Goal: Task Accomplishment & Management: Complete application form

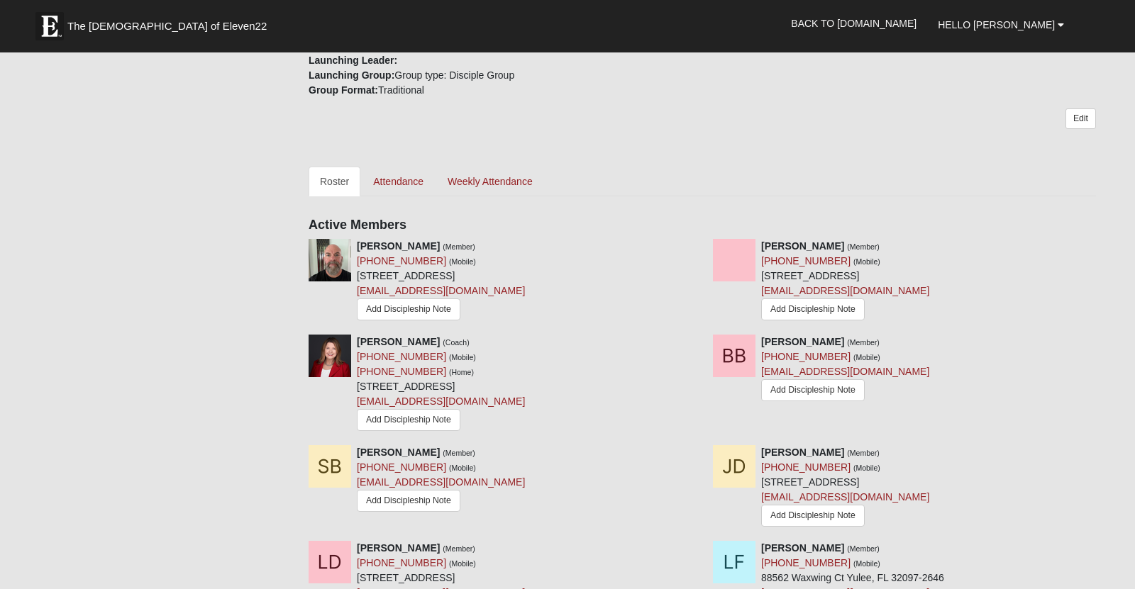
scroll to position [539, 0]
click at [433, 196] on link "Attendance" at bounding box center [398, 182] width 73 height 30
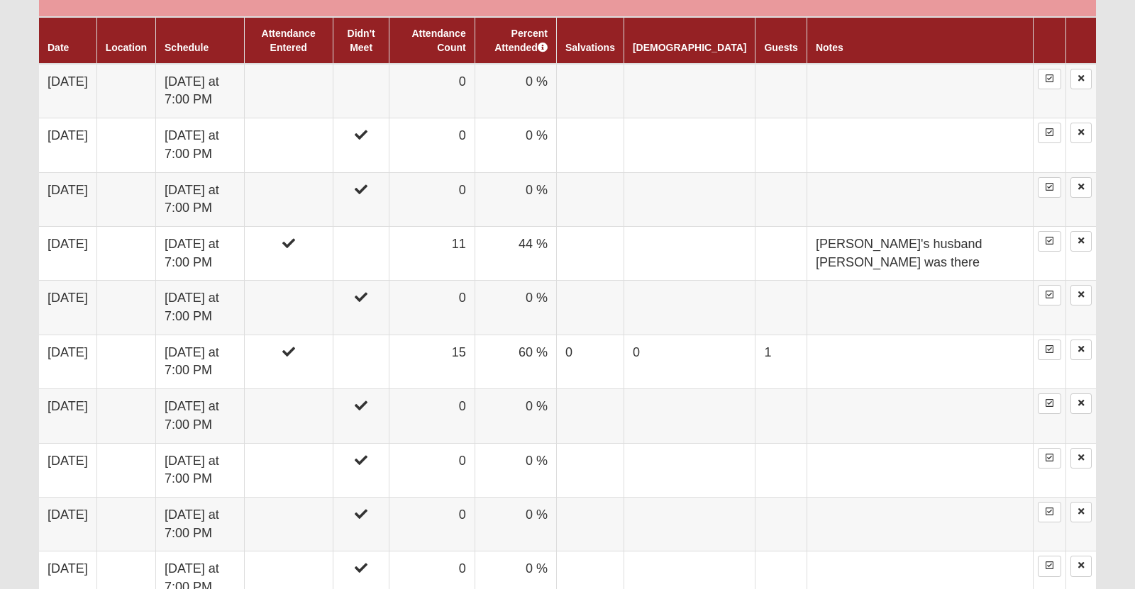
scroll to position [894, 0]
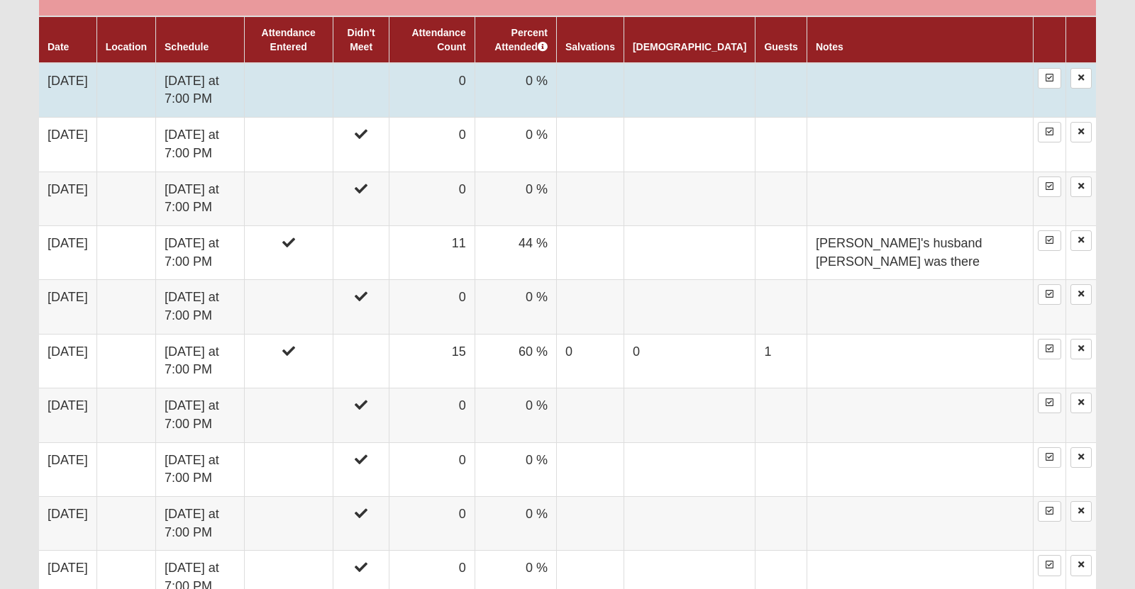
click at [333, 118] on td at bounding box center [288, 90] width 89 height 55
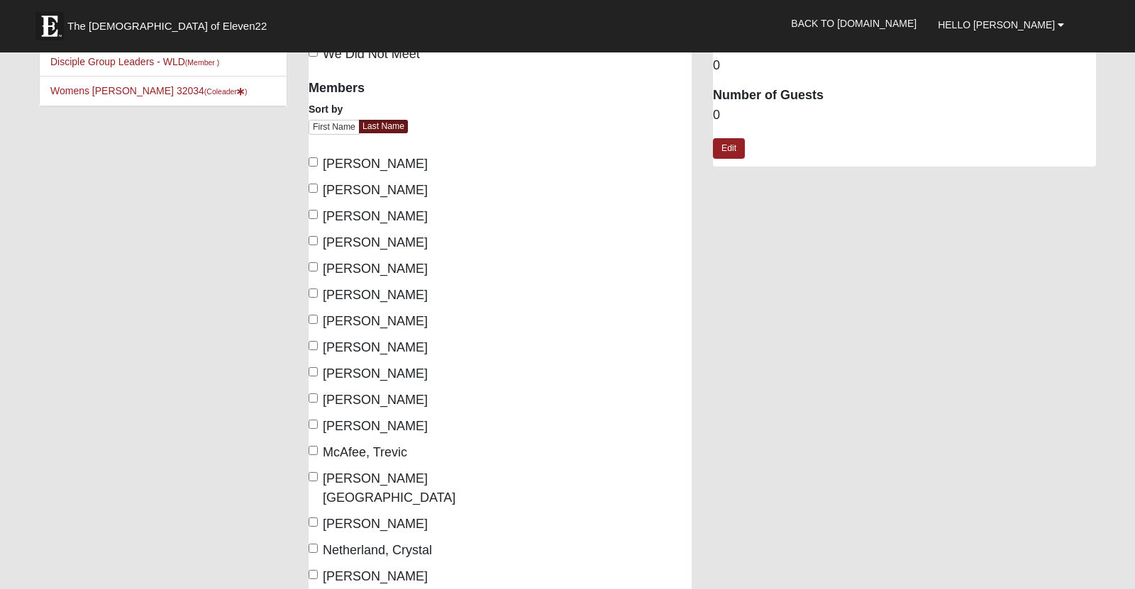
scroll to position [72, 0]
click at [318, 167] on label "[PERSON_NAME]" at bounding box center [367, 163] width 119 height 19
click at [318, 166] on input "[PERSON_NAME]" at bounding box center [312, 161] width 9 height 9
checkbox input "true"
click at [318, 193] on label "[PERSON_NAME]" at bounding box center [367, 189] width 119 height 19
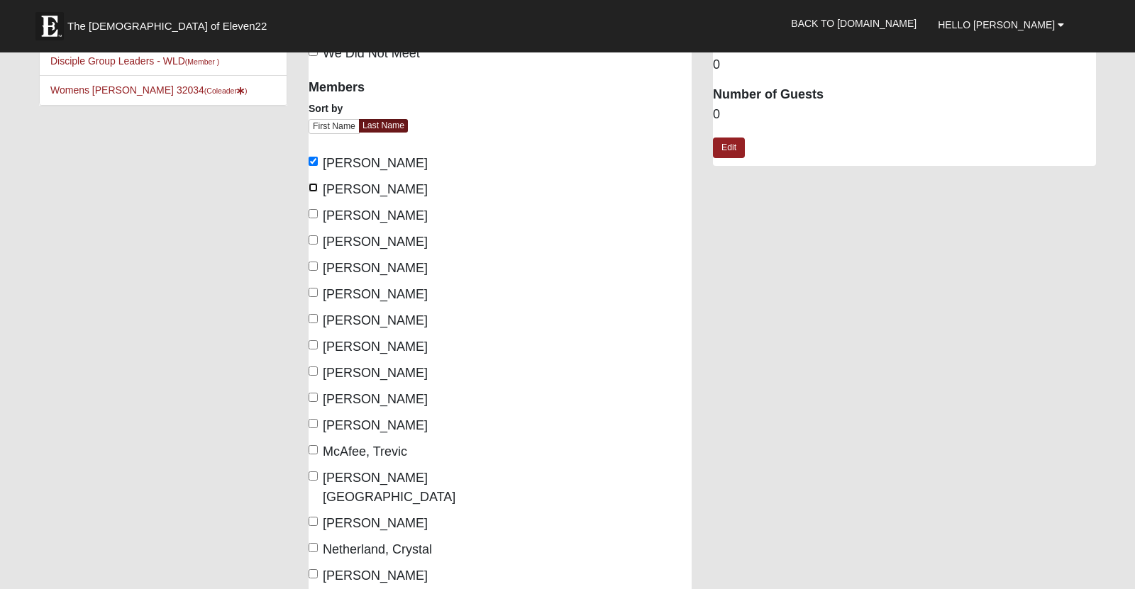
click at [318, 192] on input "[PERSON_NAME]" at bounding box center [312, 187] width 9 height 9
checkbox input "true"
click at [313, 245] on input "[PERSON_NAME]" at bounding box center [312, 239] width 9 height 9
checkbox input "true"
click at [313, 271] on input "[PERSON_NAME]" at bounding box center [312, 266] width 9 height 9
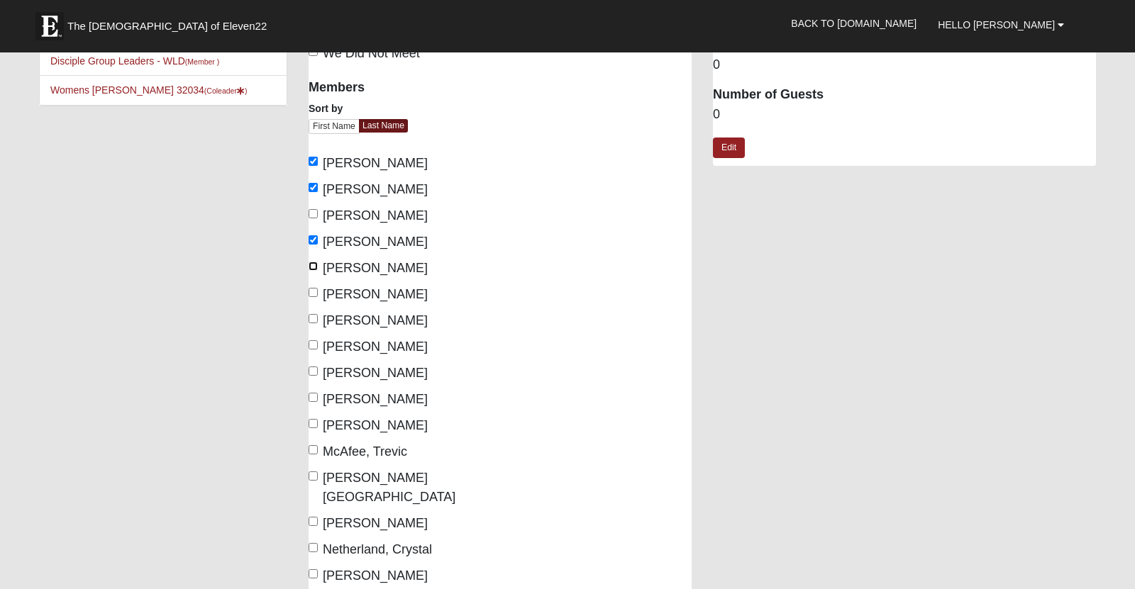
checkbox input "true"
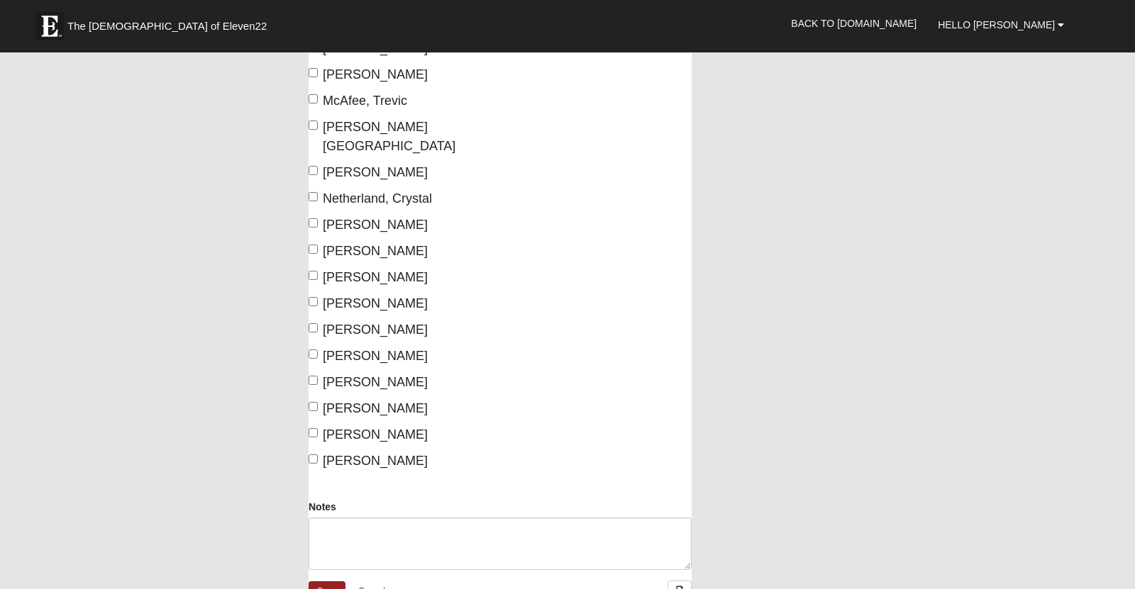
scroll to position [425, 0]
click at [316, 321] on input "[PERSON_NAME]" at bounding box center [312, 325] width 9 height 9
checkbox input "true"
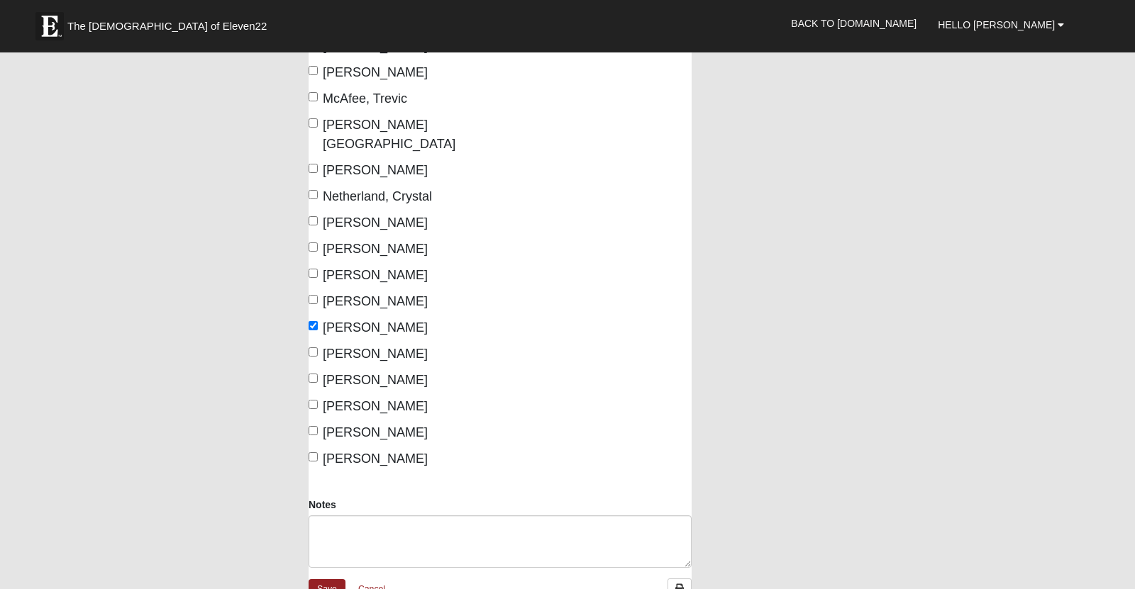
click at [312, 345] on label "[PERSON_NAME]" at bounding box center [367, 354] width 119 height 19
click at [312, 347] on input "[PERSON_NAME]" at bounding box center [312, 351] width 9 height 9
checkbox input "true"
click at [314, 400] on input "[PERSON_NAME]" at bounding box center [312, 404] width 9 height 9
checkbox input "true"
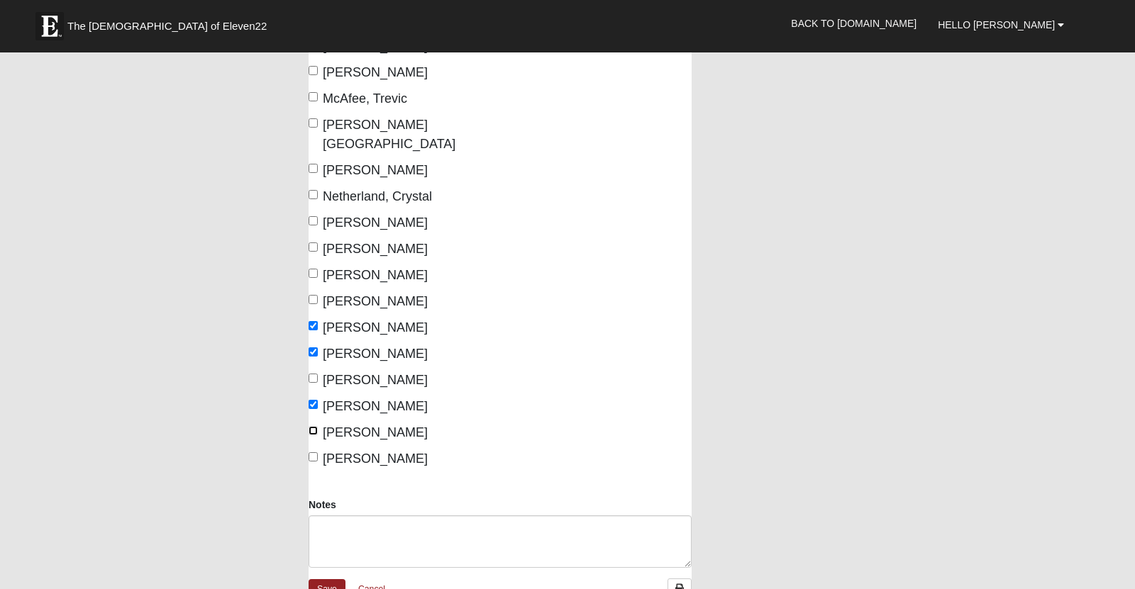
click at [313, 426] on input "[PERSON_NAME]" at bounding box center [312, 430] width 9 height 9
checkbox input "true"
click at [312, 450] on label "[PERSON_NAME]" at bounding box center [367, 459] width 119 height 19
click at [312, 452] on input "[PERSON_NAME]" at bounding box center [312, 456] width 9 height 9
checkbox input "true"
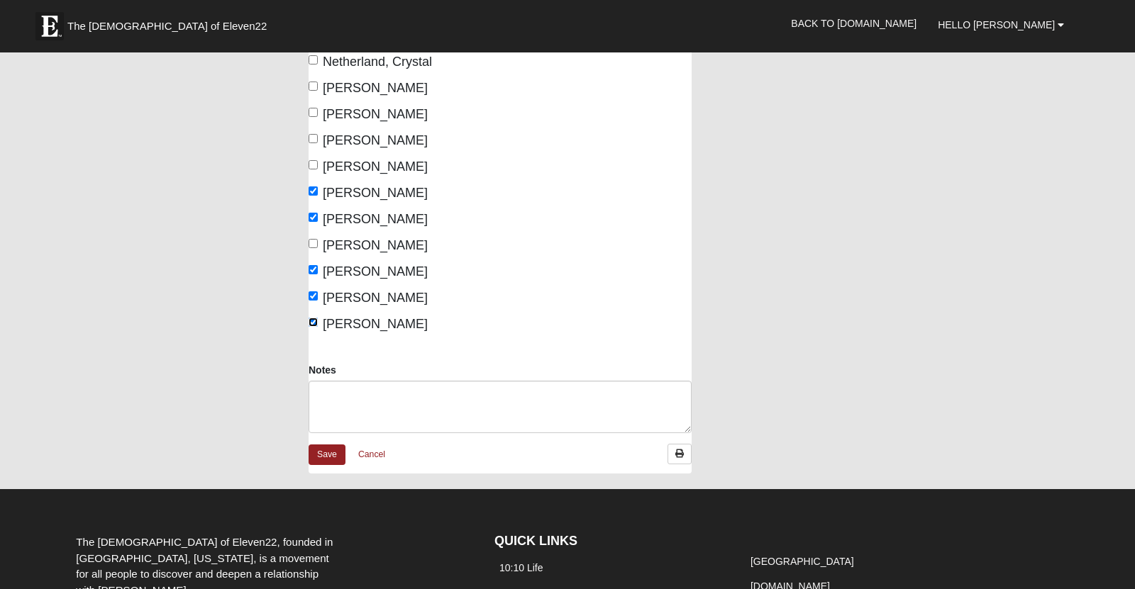
scroll to position [560, 0]
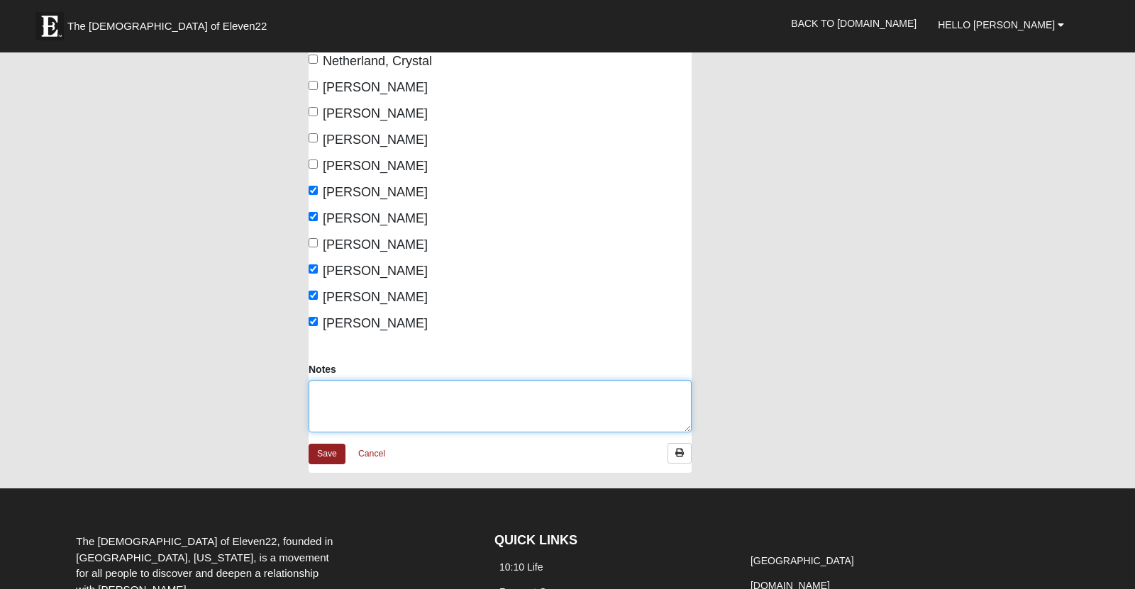
click at [377, 386] on textarea "Notes" at bounding box center [499, 406] width 383 height 52
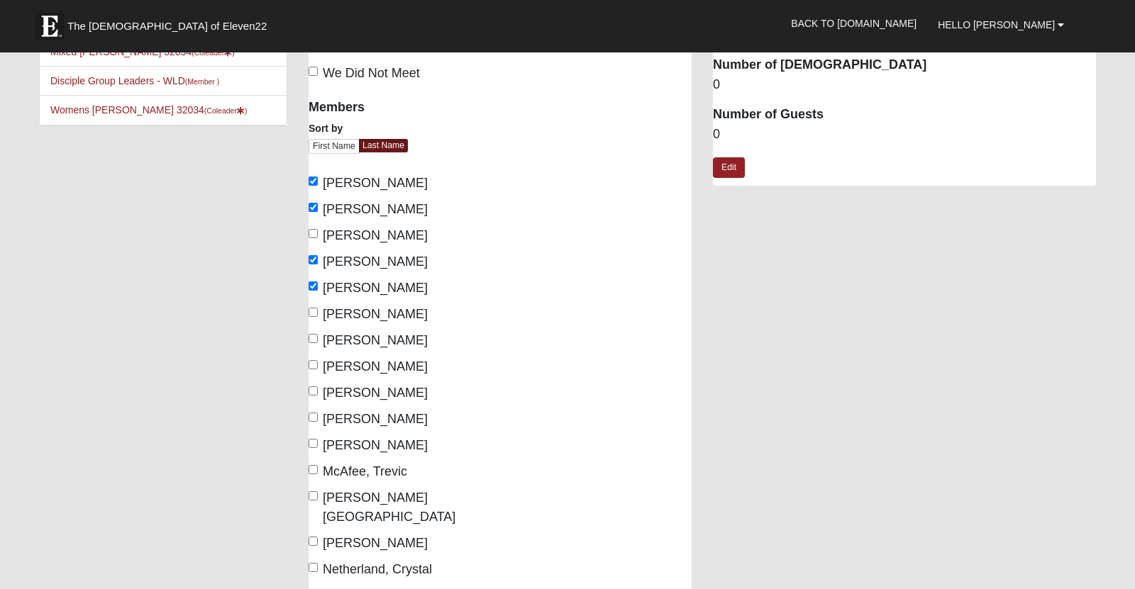
scroll to position [0, 0]
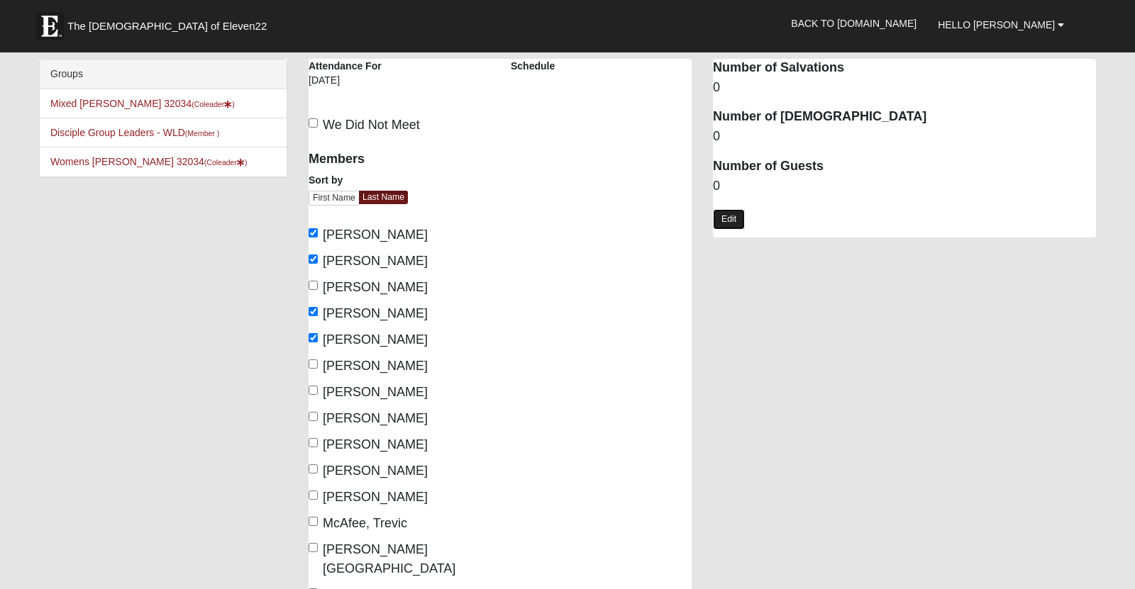
click at [735, 229] on link "Edit" at bounding box center [729, 219] width 32 height 21
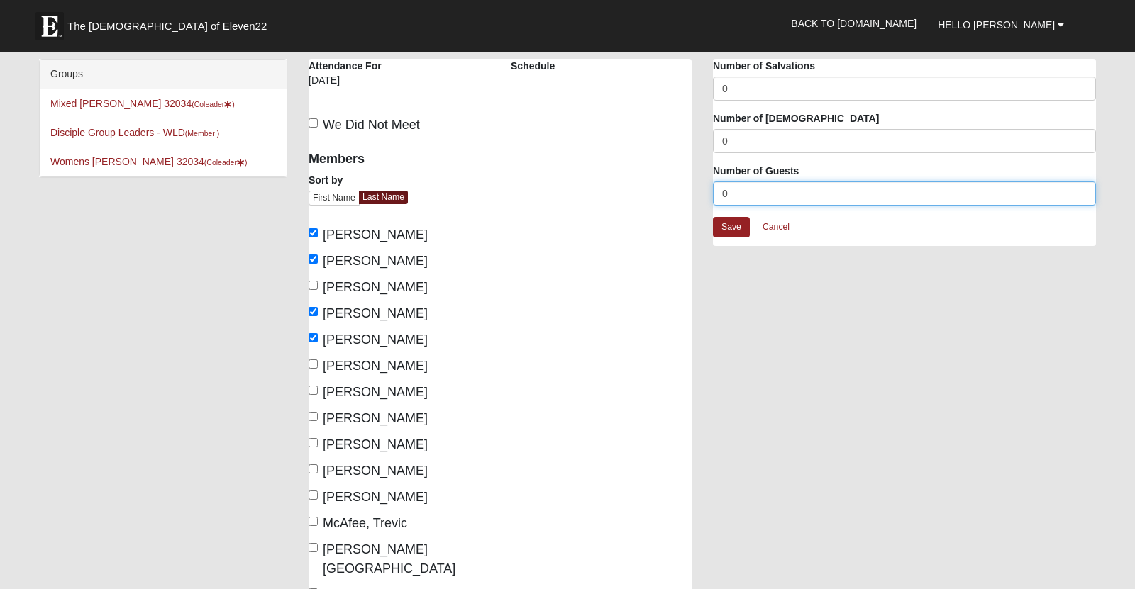
click at [734, 196] on input "0" at bounding box center [904, 194] width 383 height 24
type input "1"
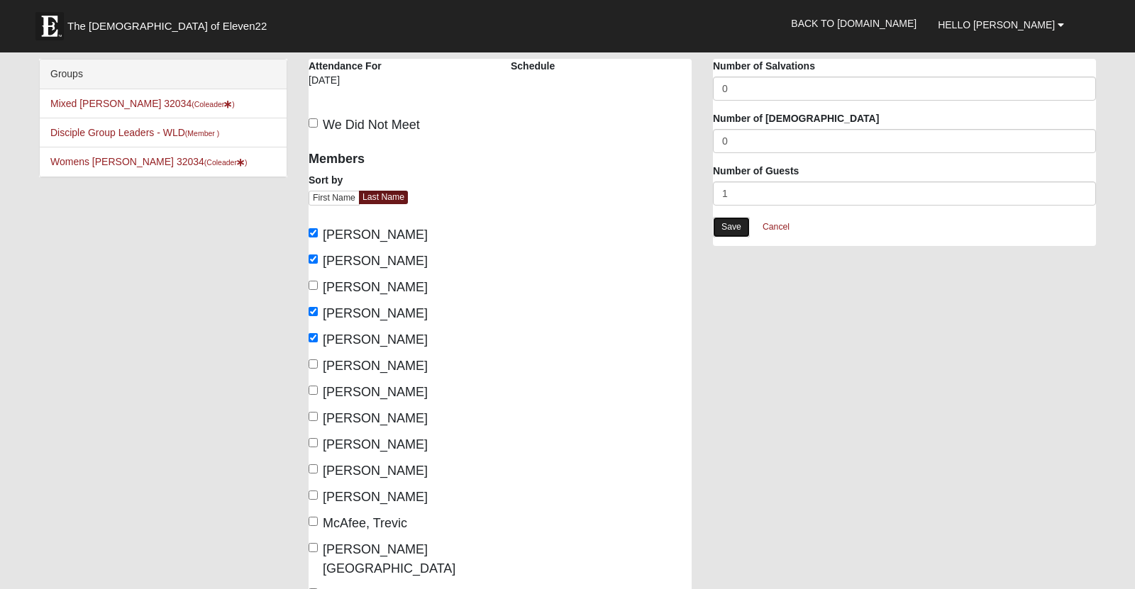
click at [743, 226] on link "Save" at bounding box center [731, 227] width 37 height 21
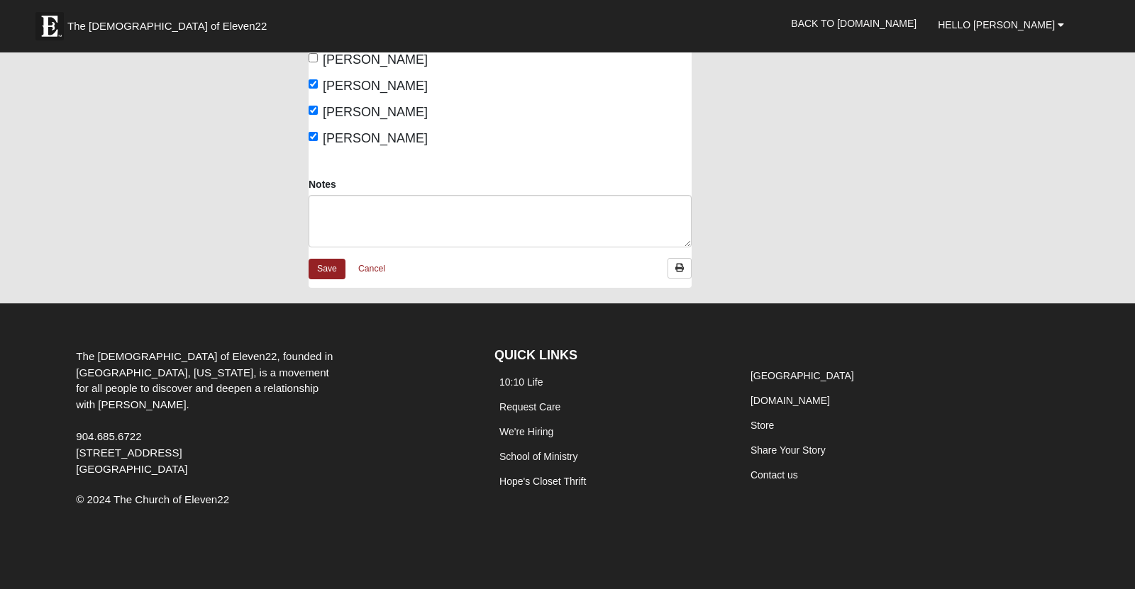
scroll to position [773, 0]
click at [384, 195] on textarea "Notes" at bounding box center [499, 221] width 383 height 52
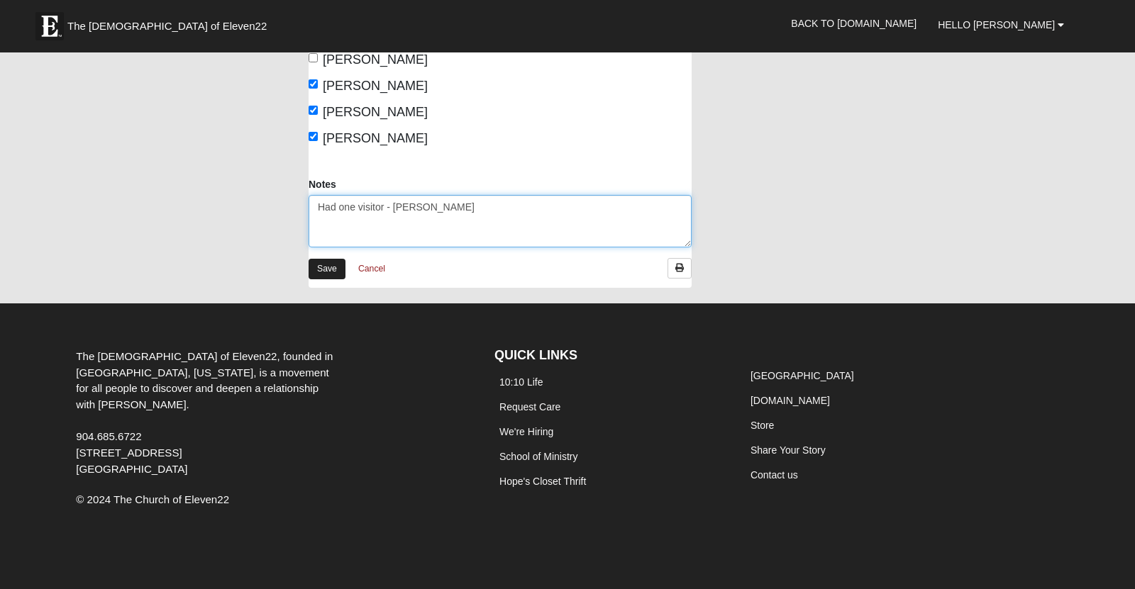
type textarea "Had one visitor - [PERSON_NAME]"
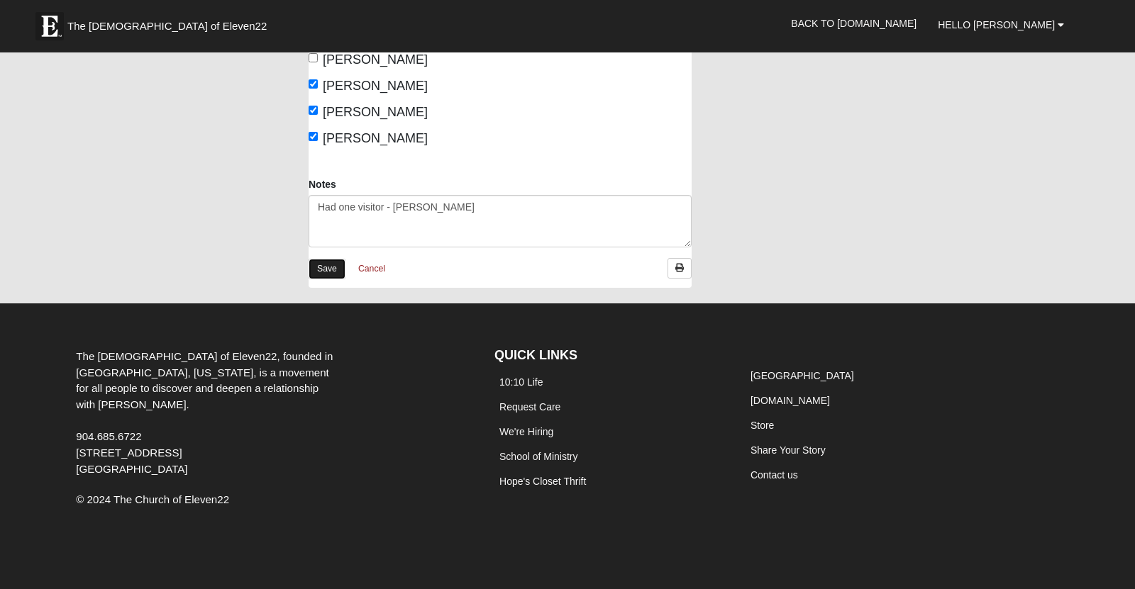
click at [323, 259] on link "Save" at bounding box center [326, 269] width 37 height 21
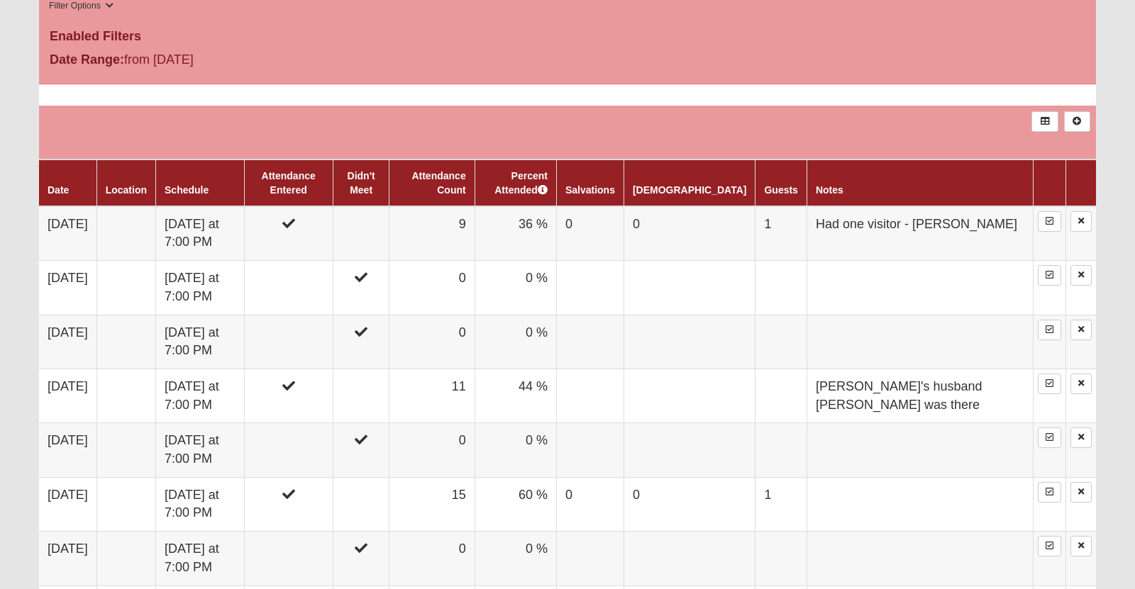
scroll to position [752, 0]
